Goal: Information Seeking & Learning: Learn about a topic

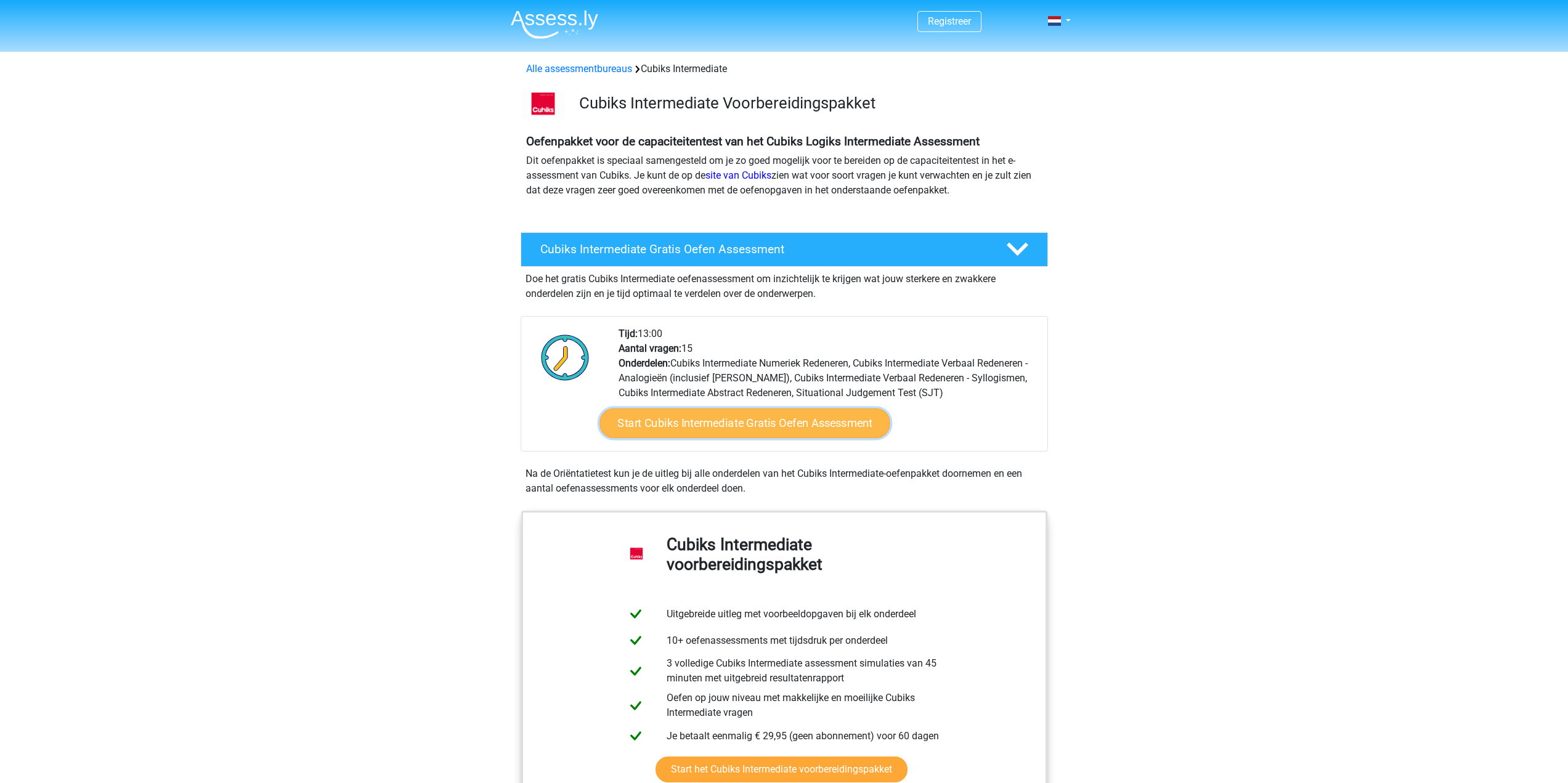
click at [782, 435] on link "Start Cubiks Intermediate Gratis Oefen Assessment" at bounding box center [745, 423] width 291 height 29
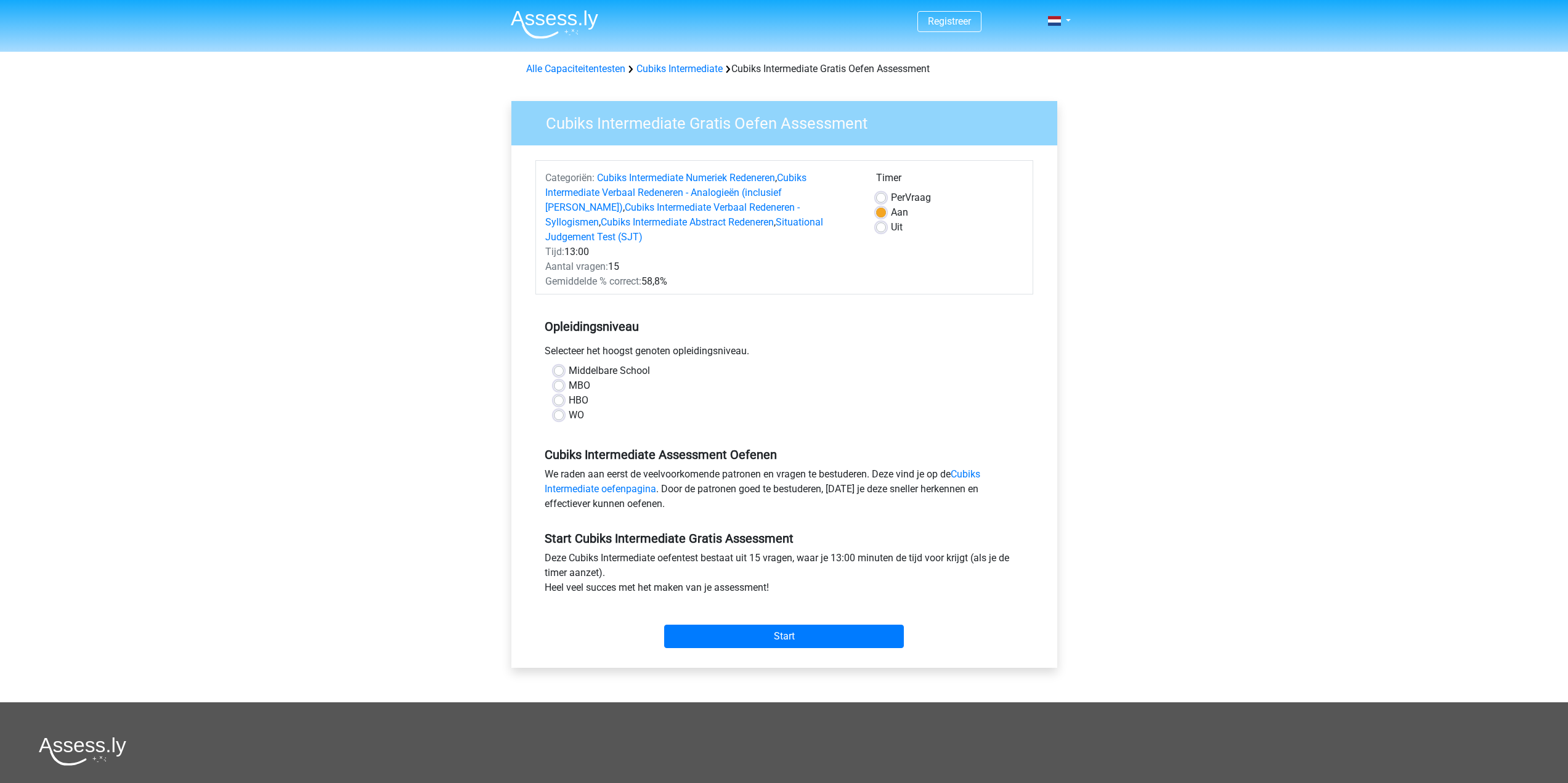
click at [581, 393] on label "HBO" at bounding box center [579, 401] width 20 height 15
click at [564, 393] on input "HBO" at bounding box center [558, 399] width 10 height 12
radio input "true"
click at [818, 625] on input "Start" at bounding box center [784, 637] width 239 height 23
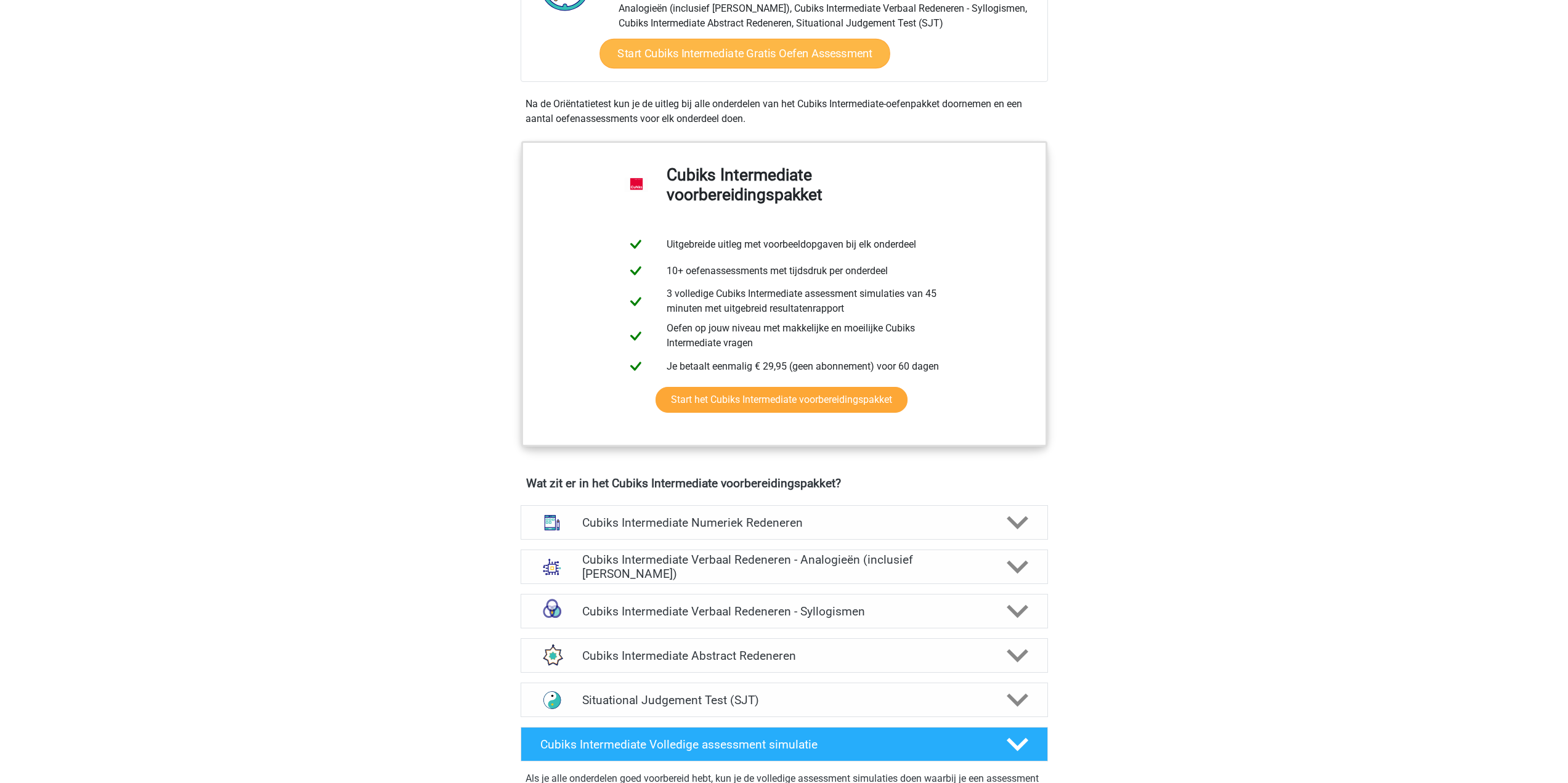
scroll to position [62, 0]
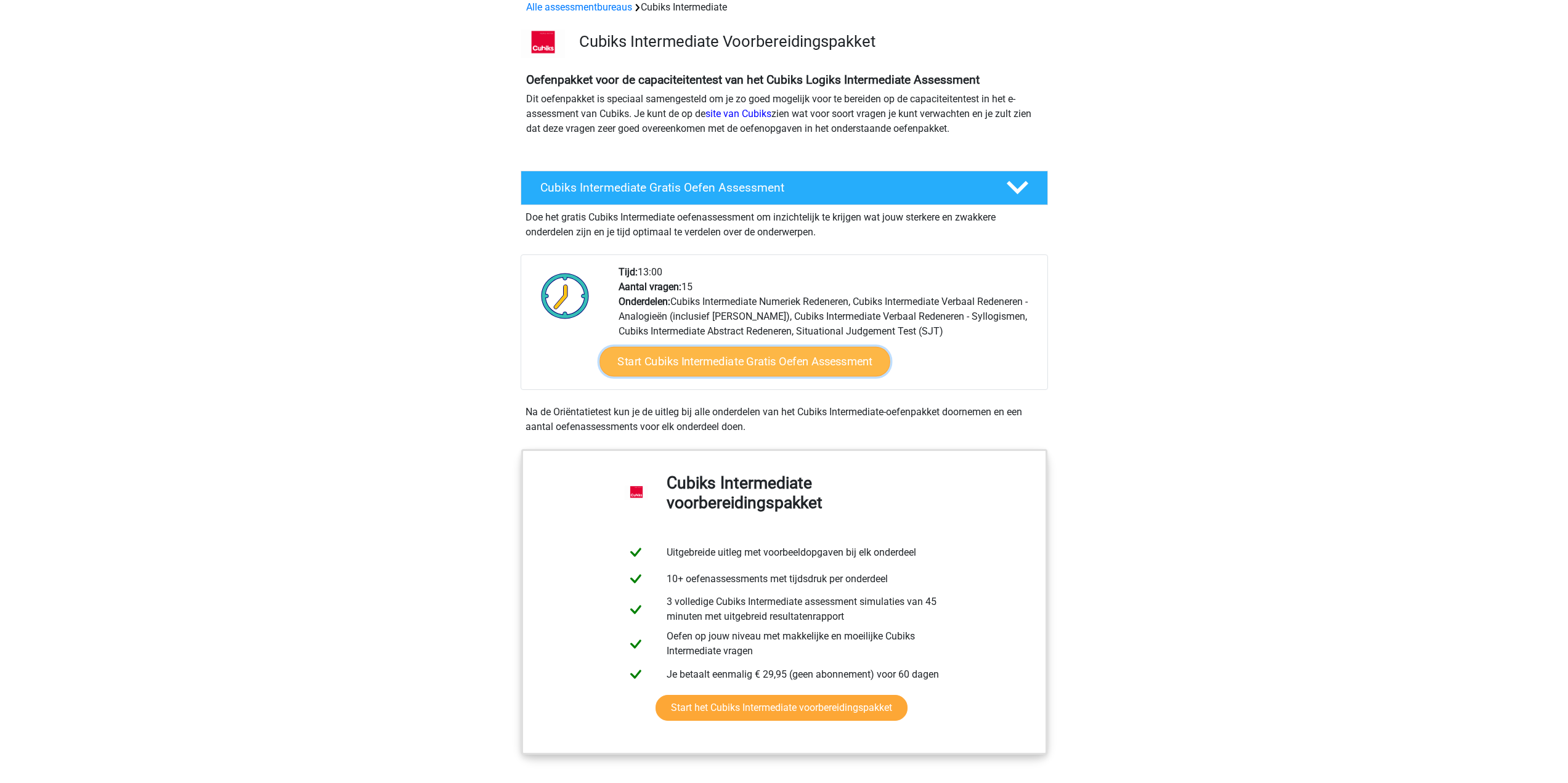
click at [845, 362] on link "Start Cubiks Intermediate Gratis Oefen Assessment" at bounding box center [745, 362] width 291 height 29
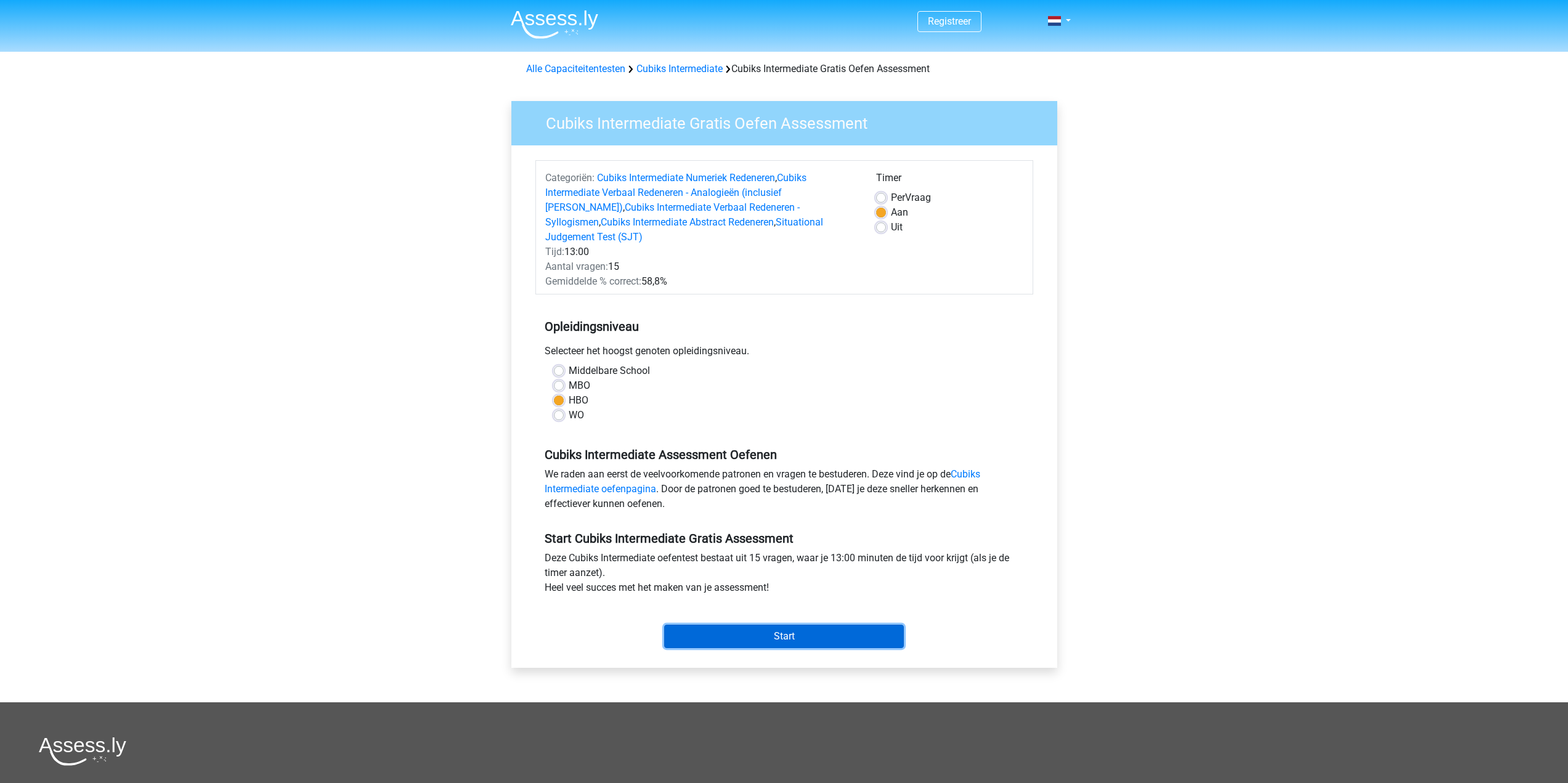
click at [822, 625] on input "Start" at bounding box center [784, 637] width 239 height 23
click at [575, 379] on label "MBO" at bounding box center [579, 386] width 21 height 15
click at [564, 379] on input "MBO" at bounding box center [558, 385] width 10 height 12
radio input "true"
click at [800, 628] on input "Start" at bounding box center [784, 637] width 239 height 23
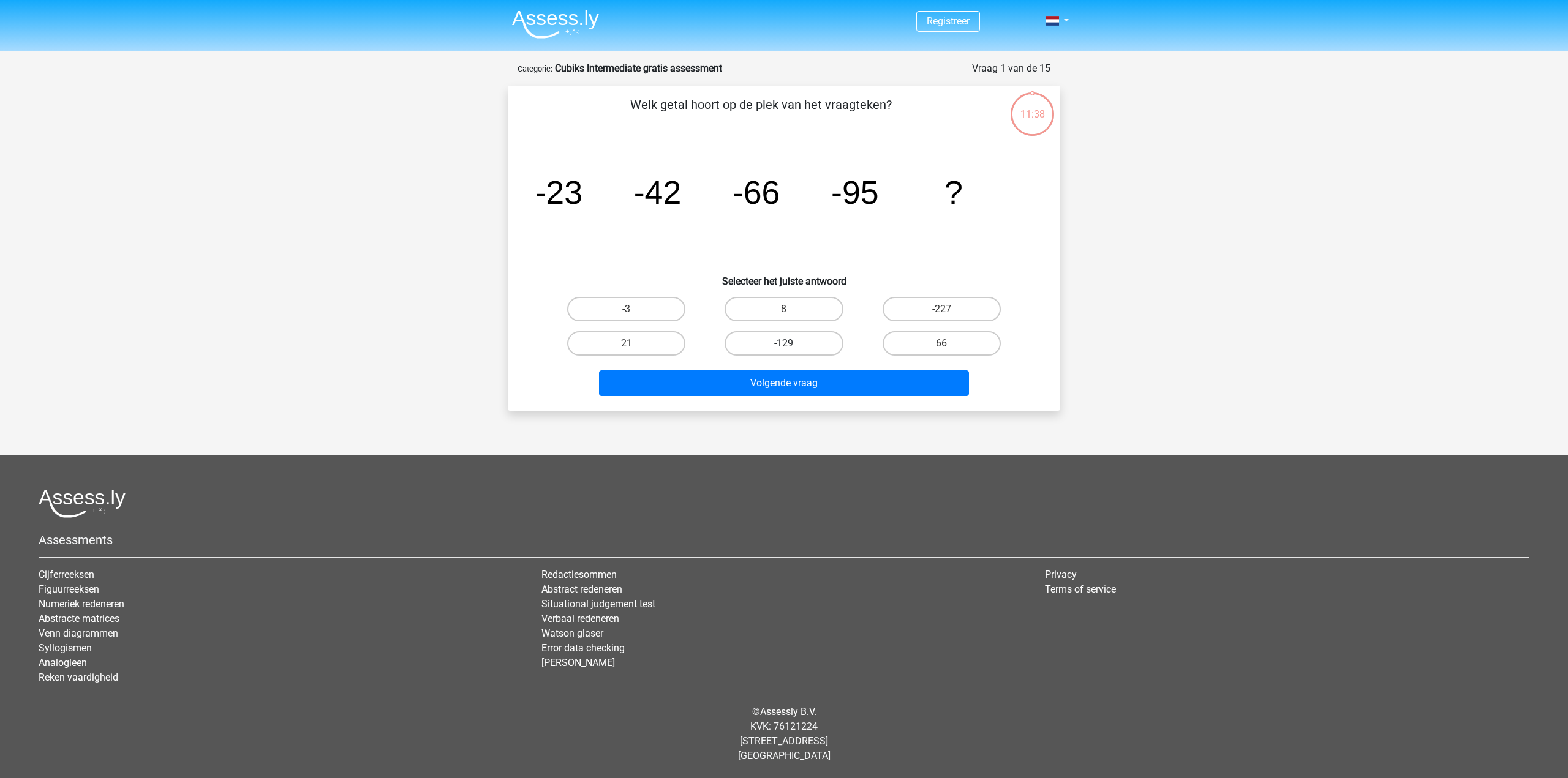
click at [797, 349] on label "-129" at bounding box center [783, 344] width 118 height 25
click at [792, 349] on input "-129" at bounding box center [788, 347] width 8 height 8
radio input "true"
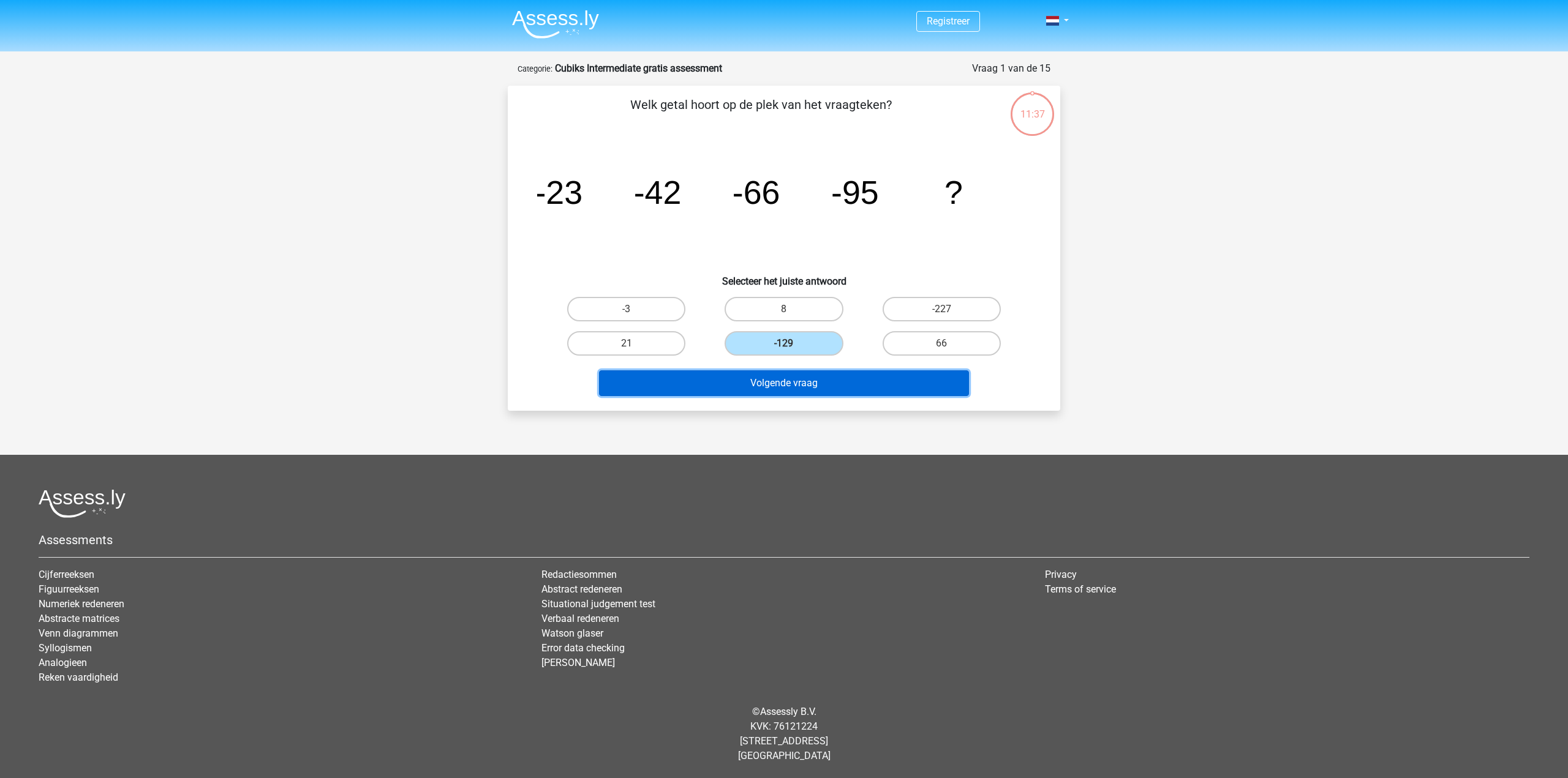
click at [811, 381] on button "Volgende vraag" at bounding box center [784, 383] width 371 height 25
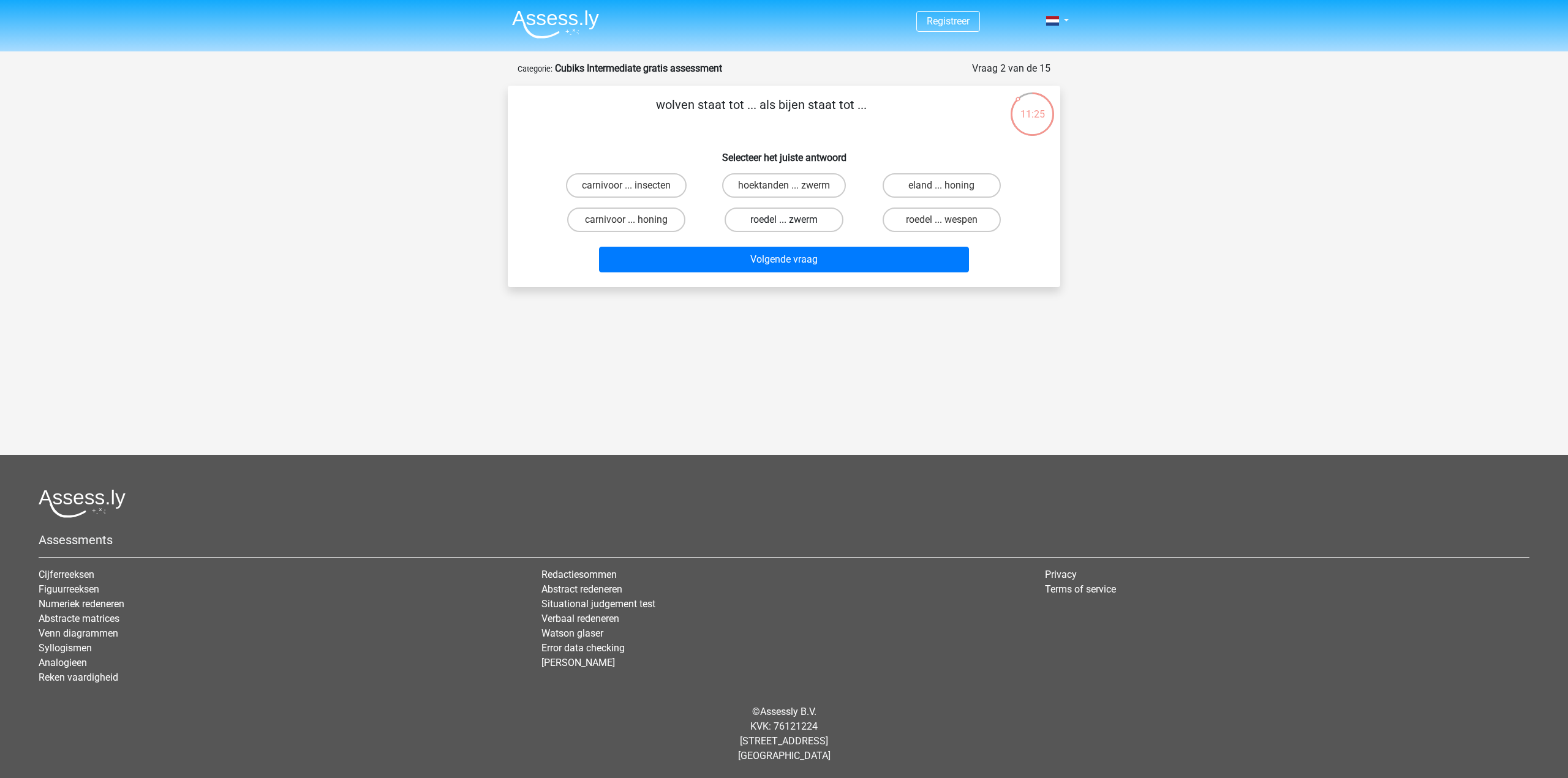
click at [820, 210] on label "roedel ... zwerm" at bounding box center [783, 220] width 118 height 25
click at [792, 220] on input "roedel ... zwerm" at bounding box center [788, 223] width 8 height 8
radio input "true"
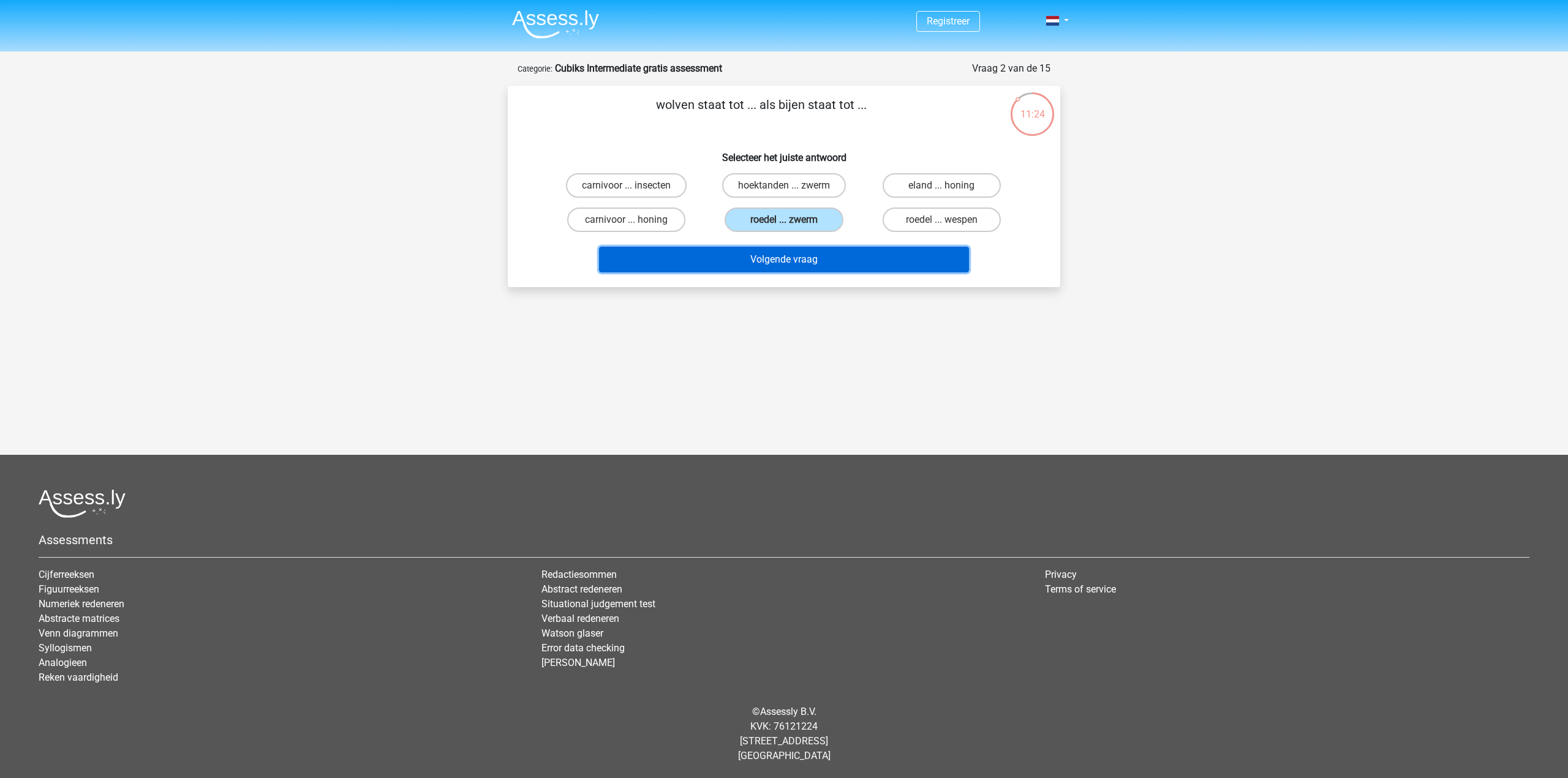
click at [812, 257] on button "Volgende vraag" at bounding box center [784, 259] width 371 height 25
